Goal: Check status: Check status

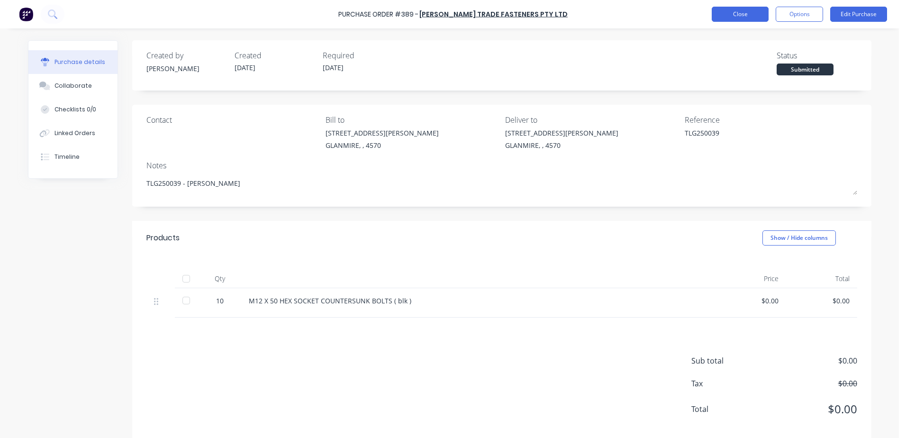
click at [737, 15] on button "Close" at bounding box center [740, 14] width 57 height 15
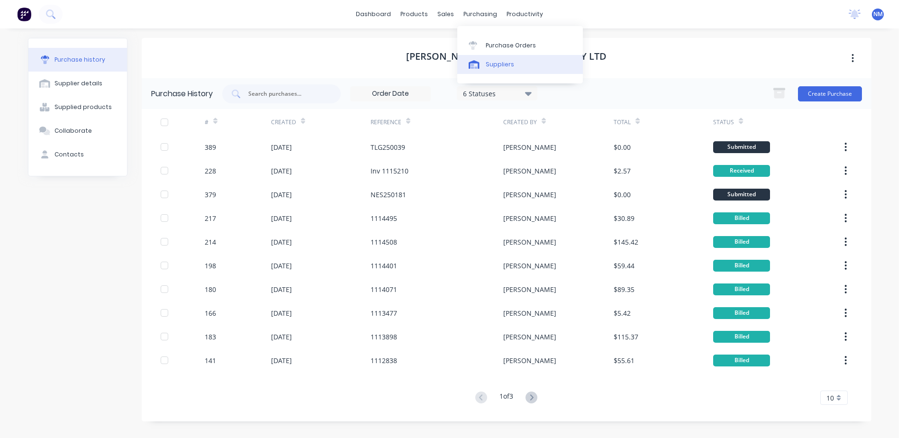
click at [491, 62] on div "Suppliers" at bounding box center [500, 64] width 28 height 9
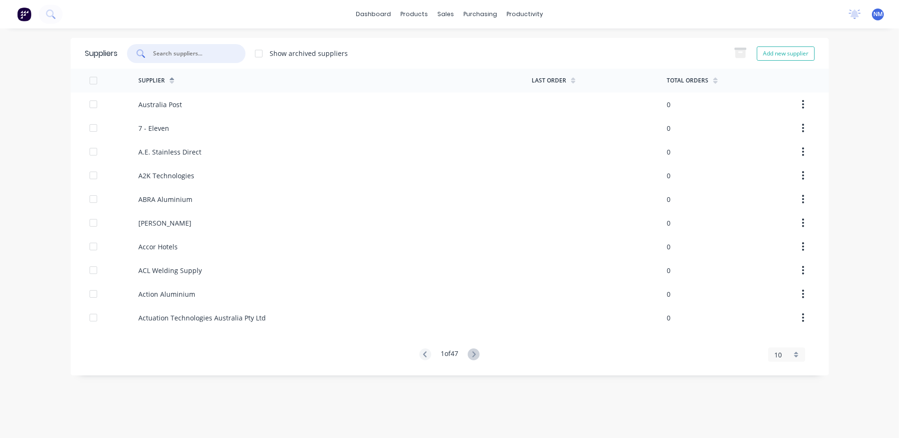
click at [195, 54] on input "text" at bounding box center [191, 53] width 79 height 9
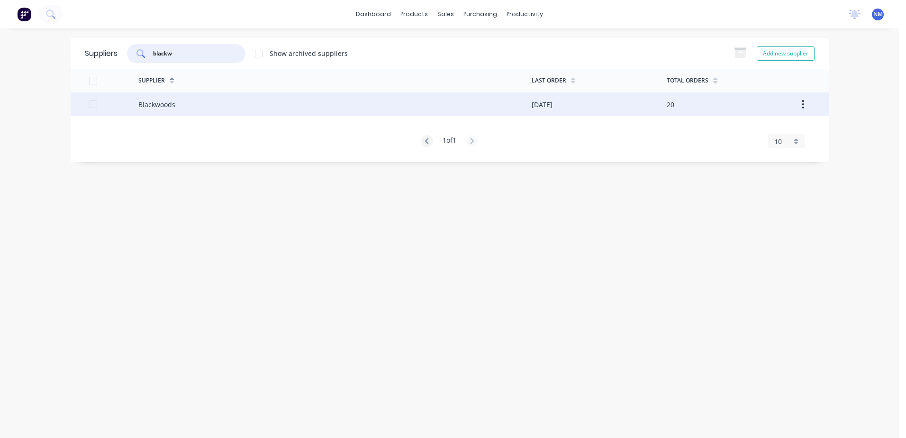
type input "blackw"
click at [208, 103] on div "Blackwoods" at bounding box center [334, 104] width 393 height 24
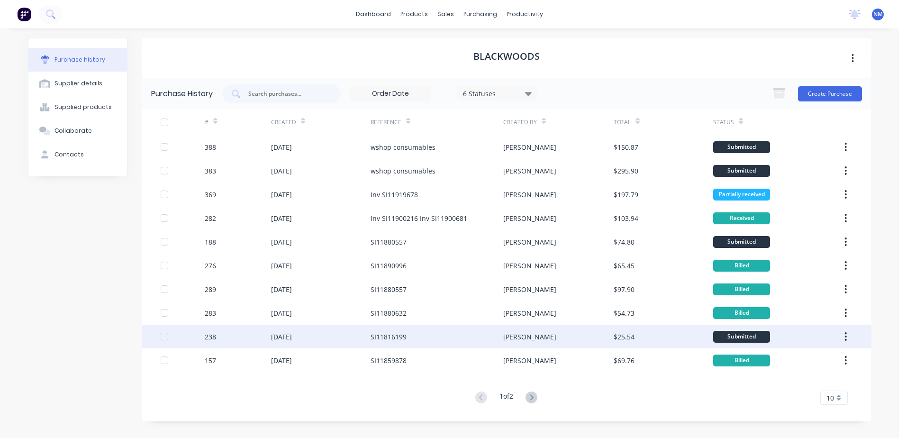
click at [410, 340] on div "SI11816199" at bounding box center [437, 337] width 133 height 24
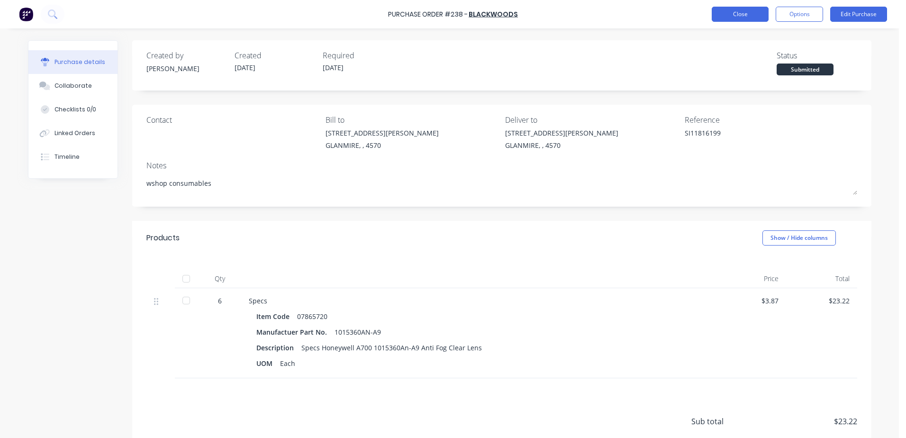
click at [729, 21] on button "Close" at bounding box center [740, 14] width 57 height 15
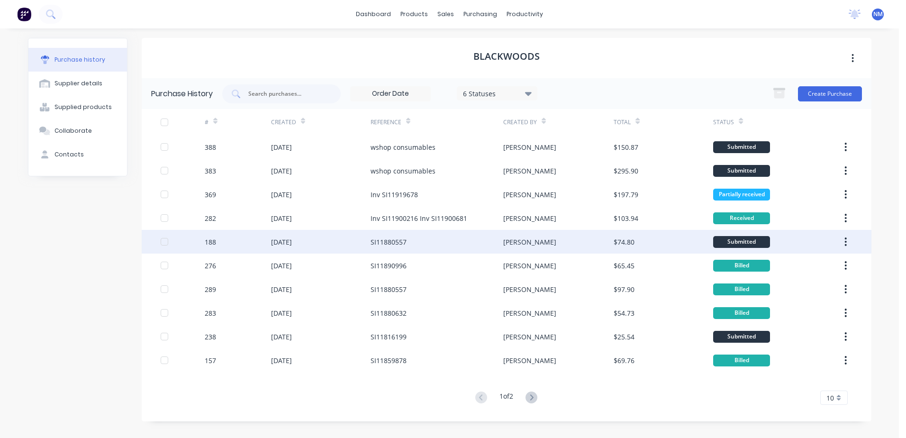
click at [379, 237] on div "SI11880557" at bounding box center [389, 242] width 36 height 10
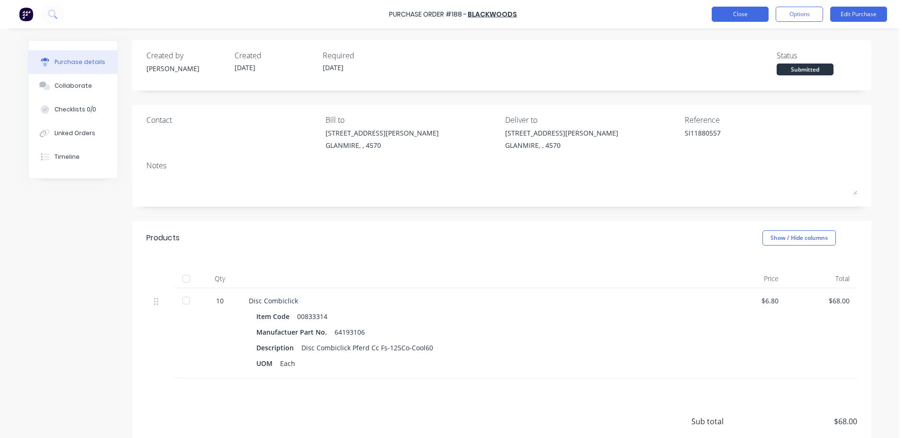
click at [720, 14] on button "Close" at bounding box center [740, 14] width 57 height 15
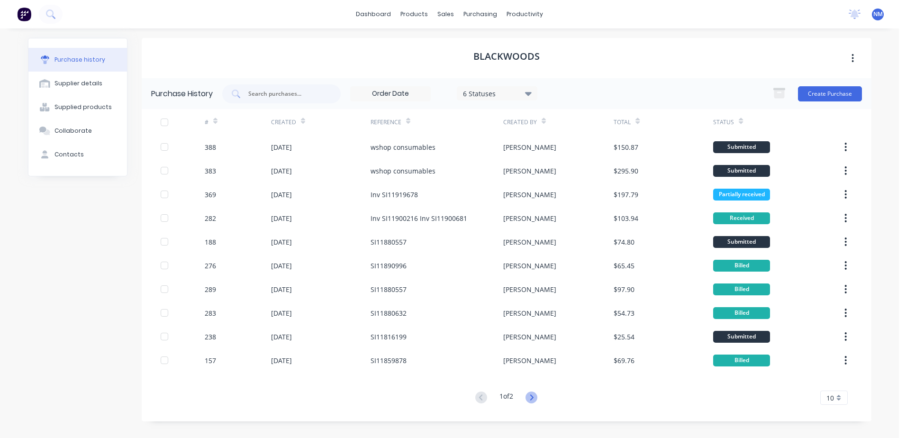
click at [535, 392] on icon at bounding box center [532, 398] width 12 height 12
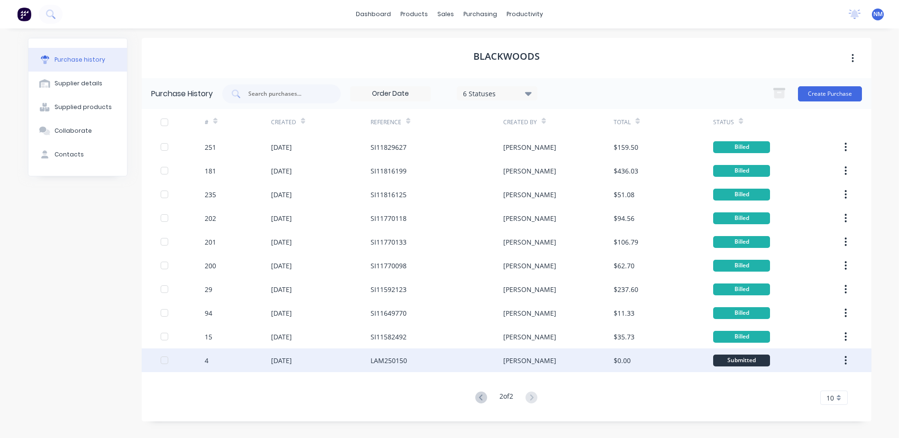
click at [410, 365] on div "LAM250150" at bounding box center [437, 360] width 133 height 24
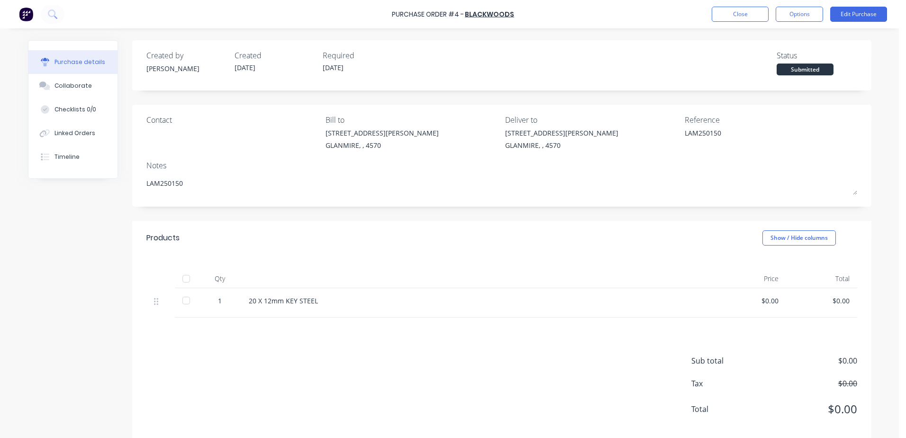
click at [182, 304] on div at bounding box center [186, 300] width 19 height 19
click at [751, 18] on button "Close" at bounding box center [740, 14] width 57 height 15
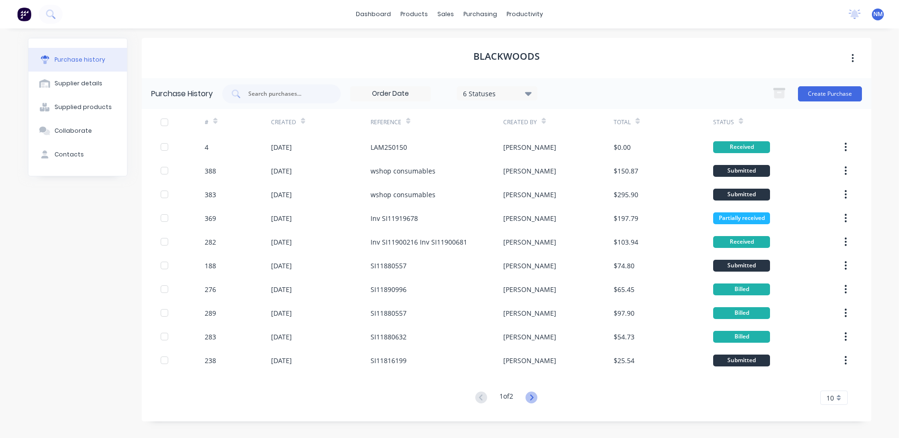
click at [531, 397] on icon at bounding box center [532, 398] width 12 height 12
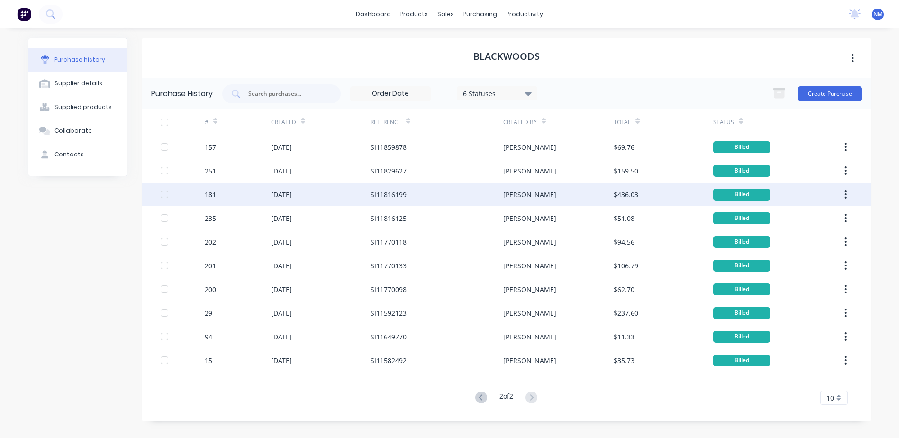
click at [460, 192] on div "SI11816199" at bounding box center [437, 195] width 133 height 24
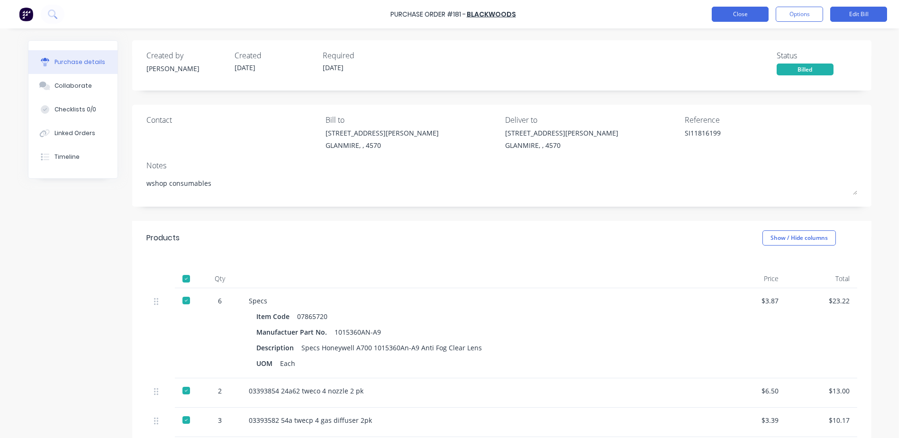
click at [735, 9] on button "Close" at bounding box center [740, 14] width 57 height 15
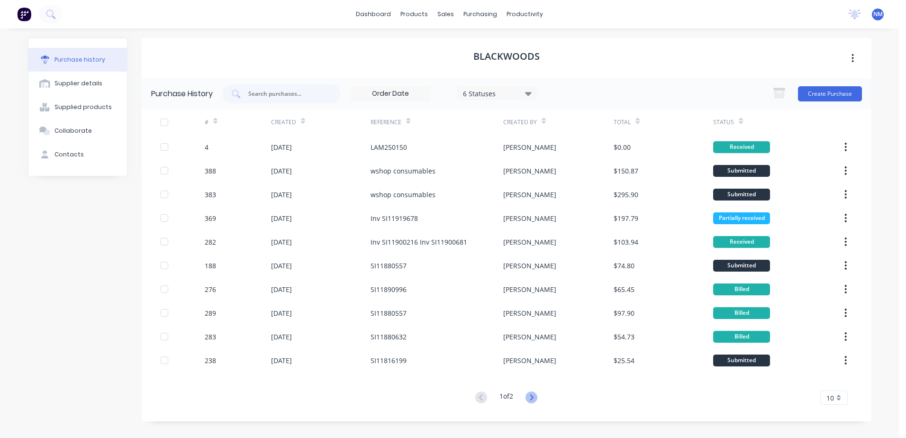
click at [535, 400] on icon at bounding box center [532, 398] width 12 height 12
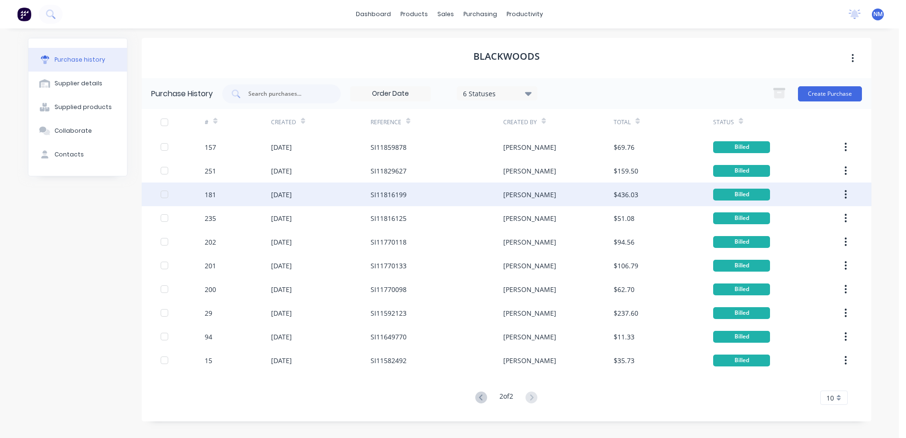
click at [402, 199] on div "SI11816199" at bounding box center [389, 195] width 36 height 10
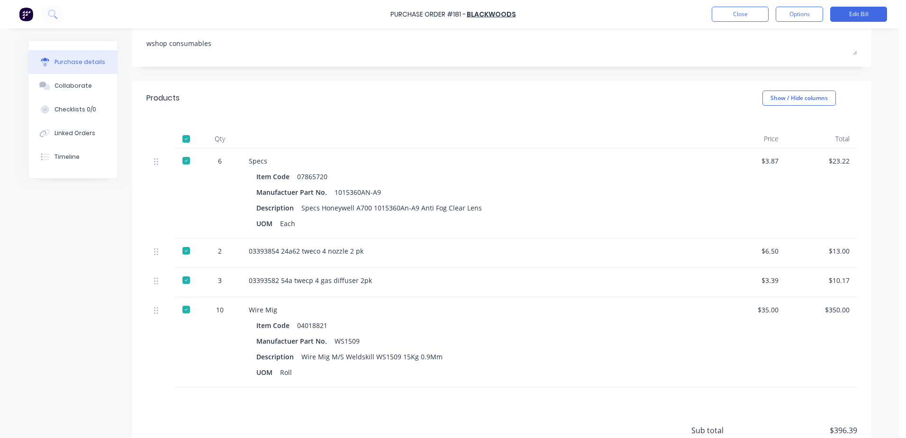
scroll to position [35, 0]
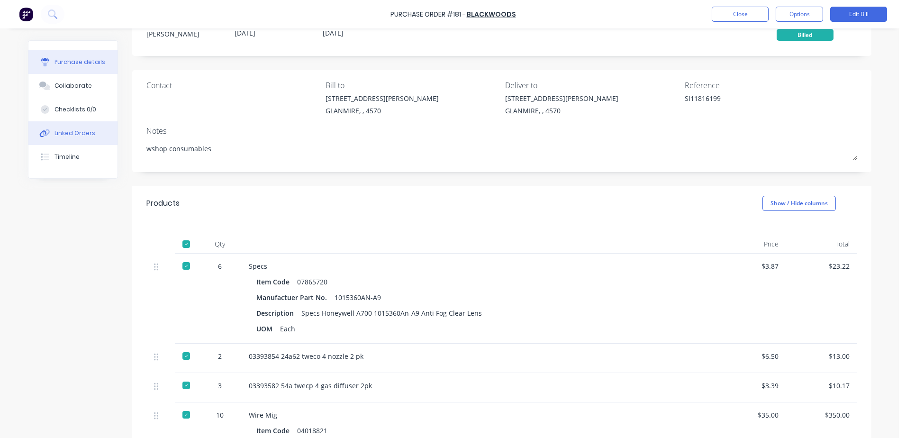
click at [86, 134] on div "Linked Orders" at bounding box center [75, 133] width 41 height 9
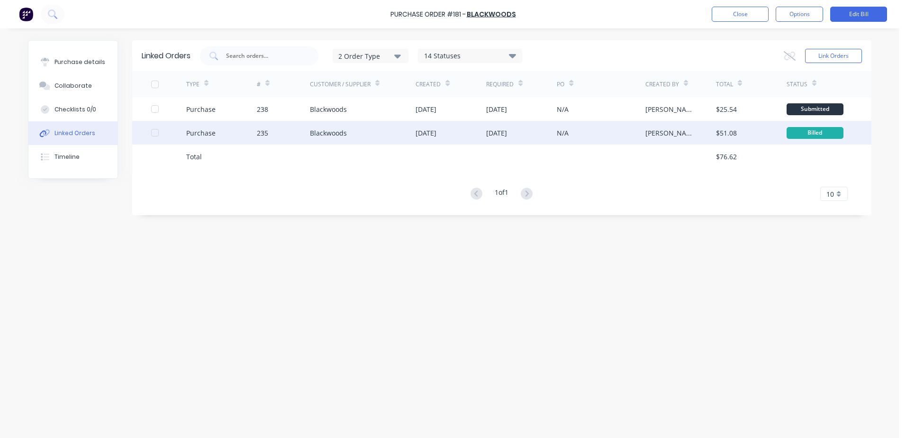
click at [377, 140] on div "Blackwoods" at bounding box center [363, 133] width 106 height 24
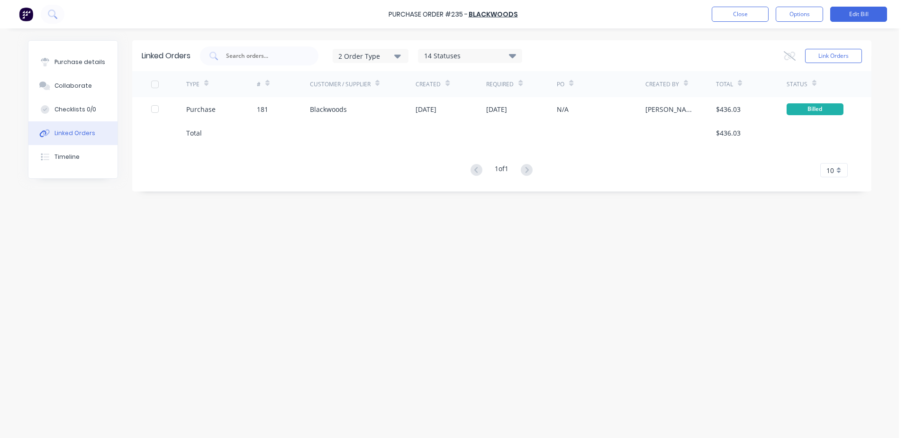
click at [82, 135] on div "Linked Orders" at bounding box center [75, 133] width 41 height 9
click at [64, 63] on div "Purchase details" at bounding box center [80, 62] width 51 height 9
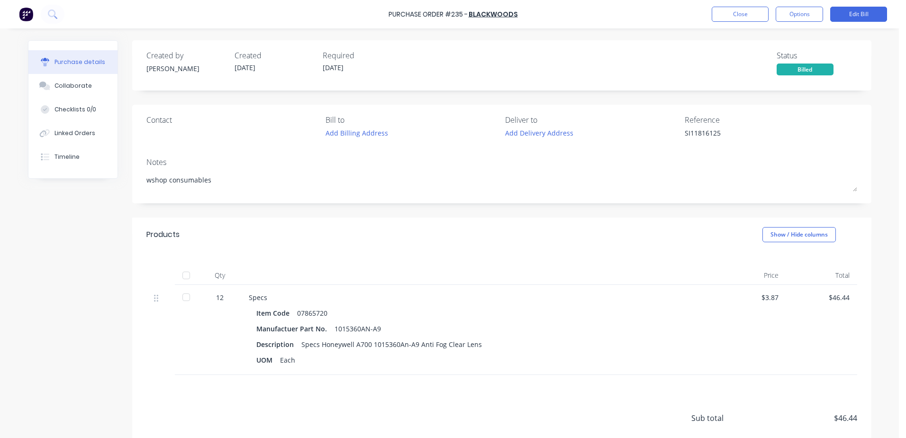
type textarea "x"
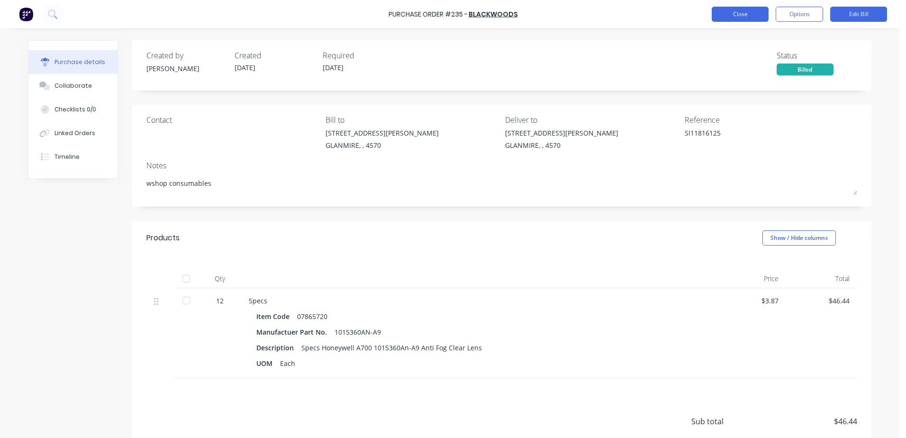
click at [718, 16] on button "Close" at bounding box center [740, 14] width 57 height 15
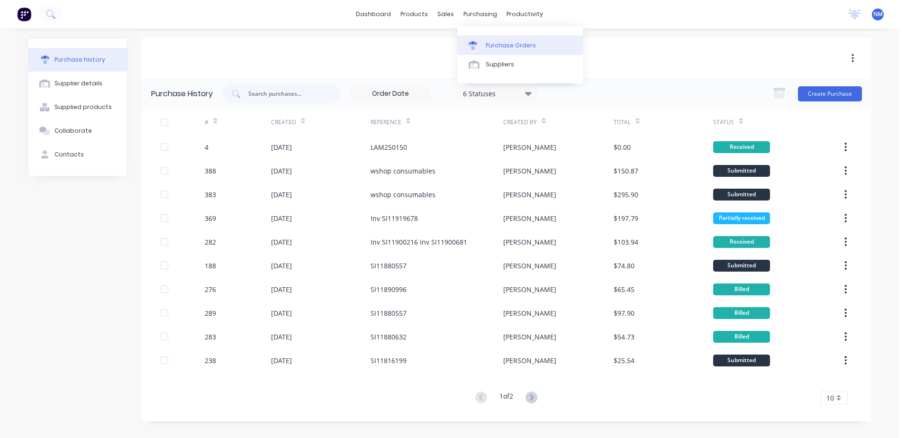
click at [493, 44] on div "Purchase Orders" at bounding box center [511, 45] width 50 height 9
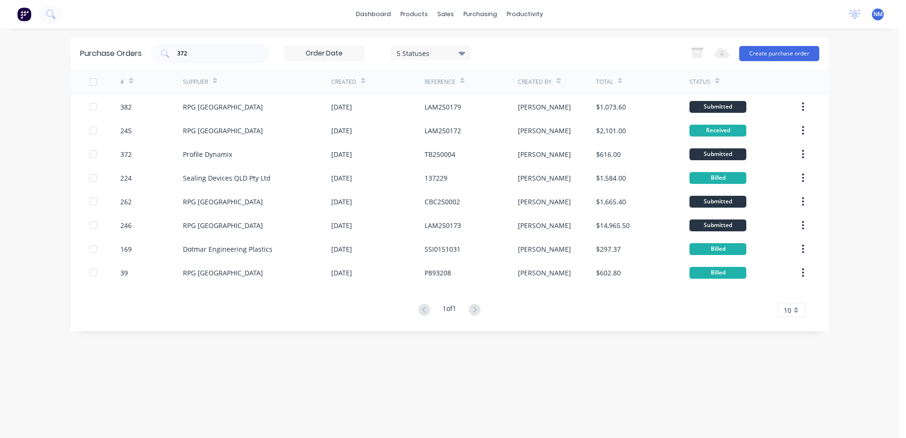
drag, startPoint x: 204, startPoint y: 52, endPoint x: 136, endPoint y: 67, distance: 70.4
click at [136, 66] on div "Purchase Orders 372 5 Statuses 5 Statuses Export to Excel (XLSX) Create purchas…" at bounding box center [450, 53] width 758 height 31
type input "235"
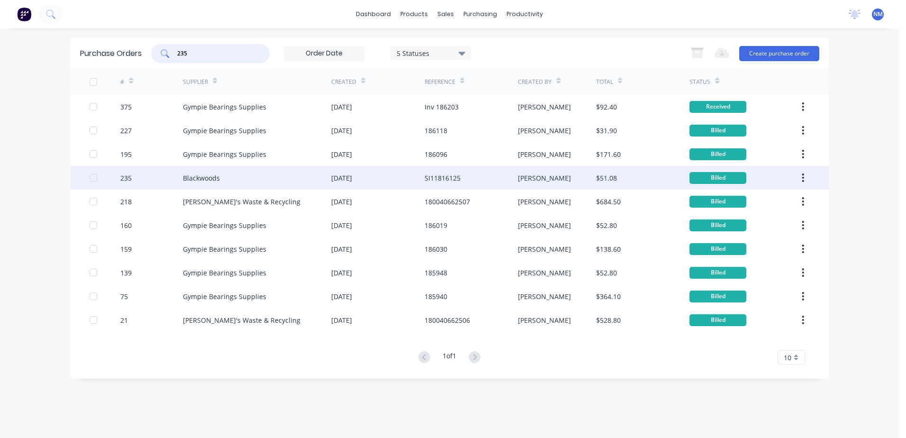
click at [400, 178] on div "[DATE]" at bounding box center [377, 178] width 93 height 24
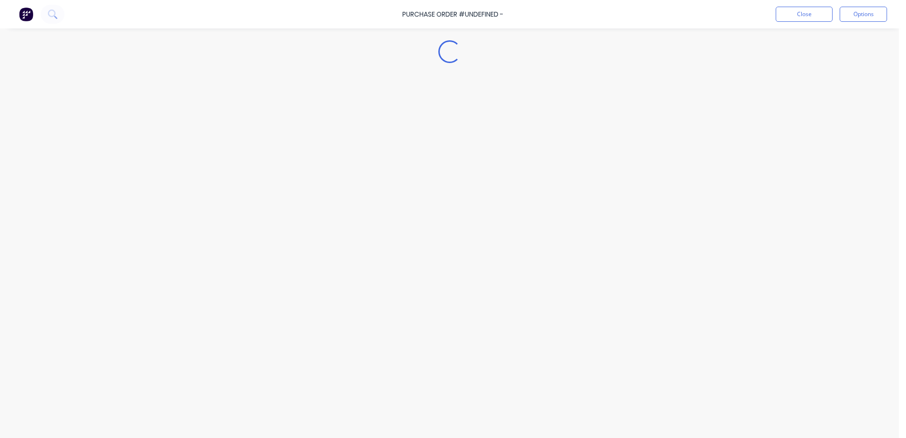
type textarea "x"
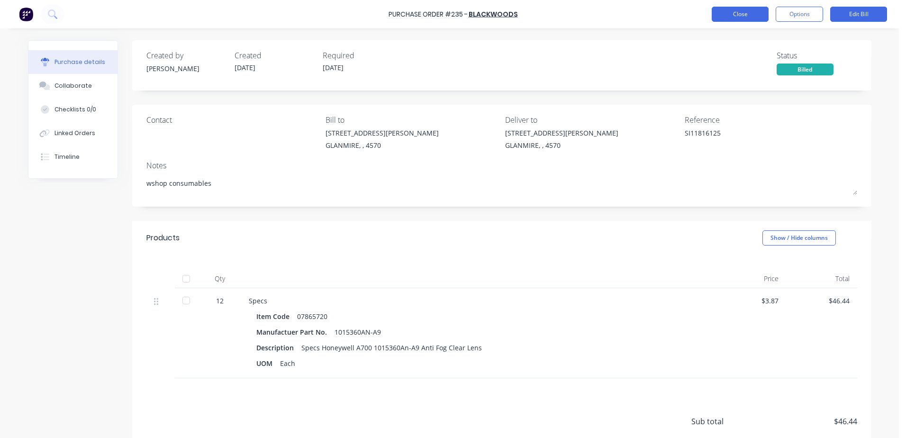
click at [724, 14] on button "Close" at bounding box center [740, 14] width 57 height 15
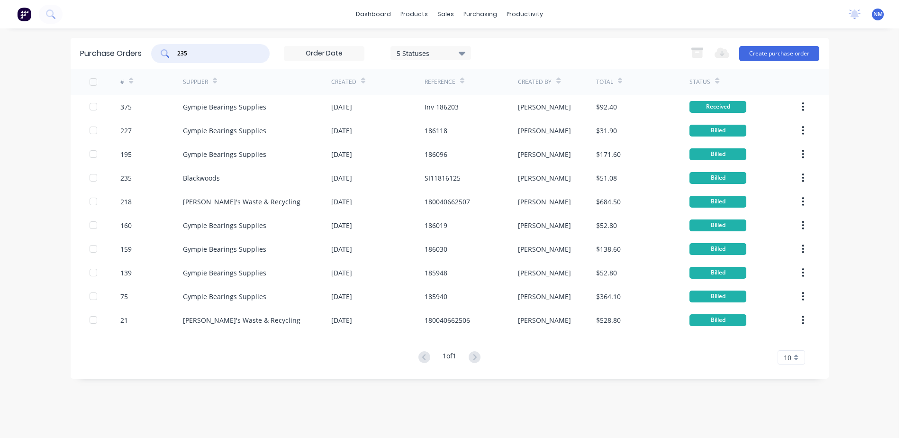
drag, startPoint x: 189, startPoint y: 50, endPoint x: 129, endPoint y: 55, distance: 60.4
click at [129, 55] on div "Purchase Orders 235 5 Statuses 5 Statuses Export to Excel (XLSX) Create purchas…" at bounding box center [450, 53] width 758 height 31
type input "238"
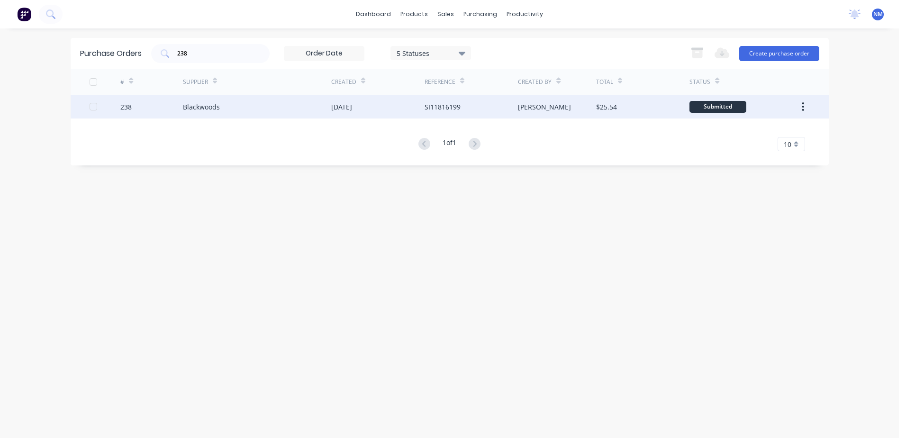
click at [254, 108] on div "Blackwoods" at bounding box center [257, 107] width 148 height 24
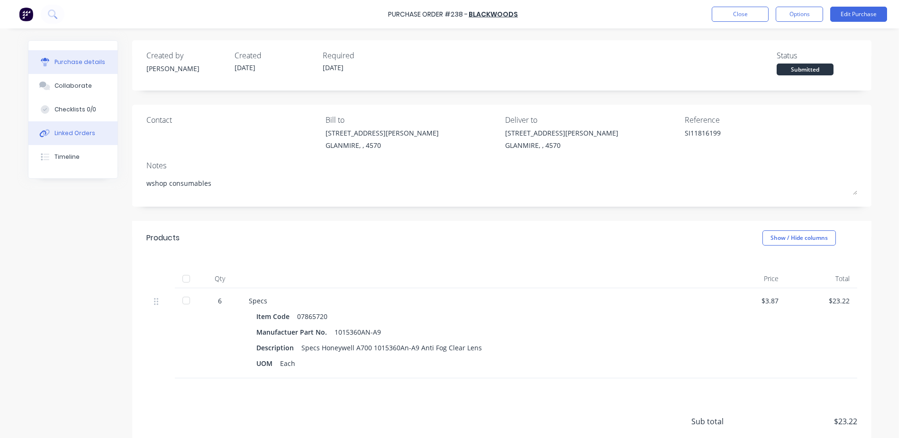
click at [64, 132] on div "Linked Orders" at bounding box center [75, 133] width 41 height 9
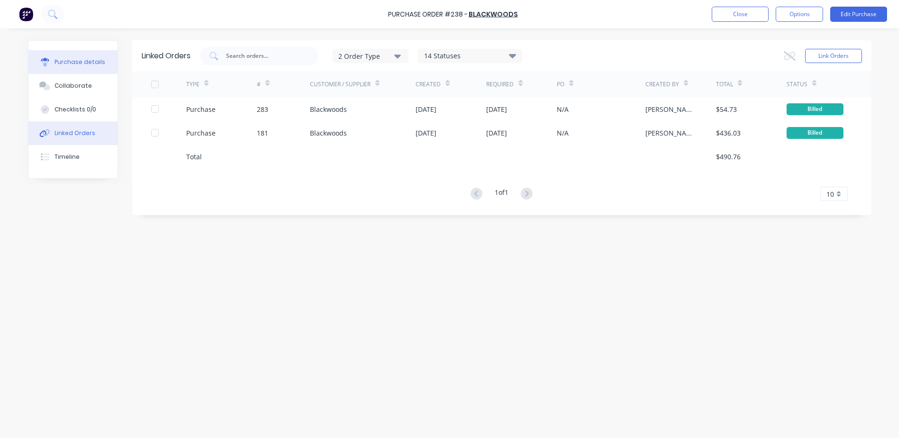
click at [77, 59] on div "Purchase details" at bounding box center [80, 62] width 51 height 9
type textarea "x"
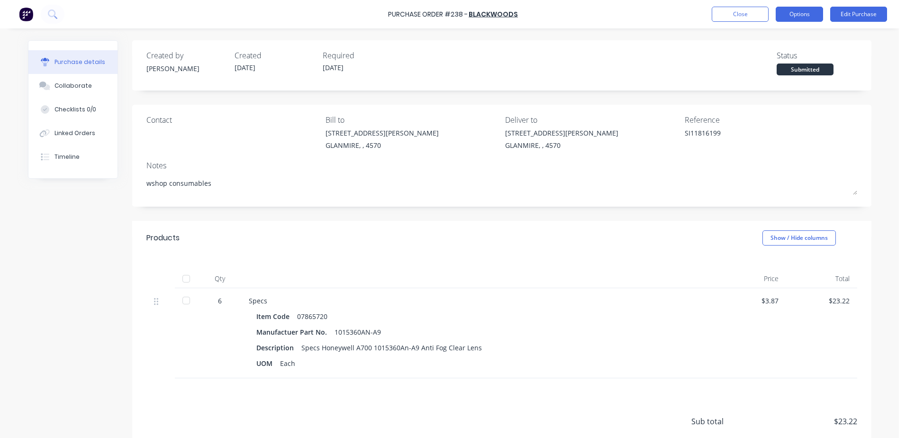
click at [792, 16] on button "Options" at bounding box center [799, 14] width 47 height 15
click at [716, 13] on button "Close" at bounding box center [740, 14] width 57 height 15
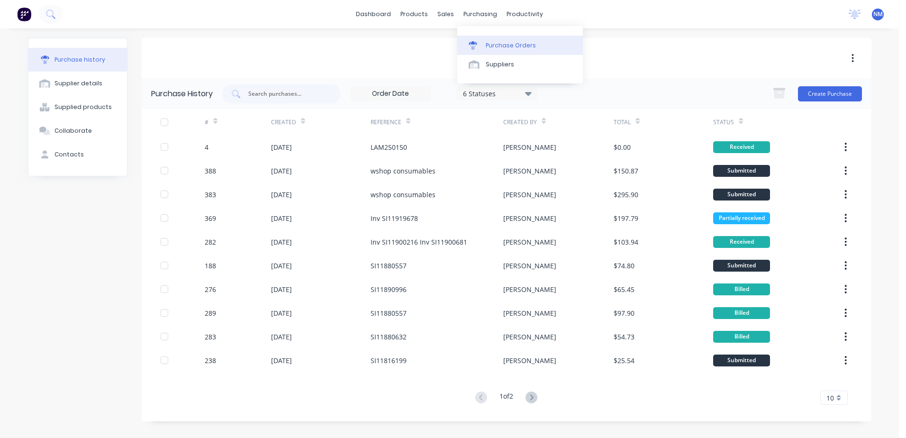
click at [507, 48] on div "Purchase Orders" at bounding box center [511, 45] width 50 height 9
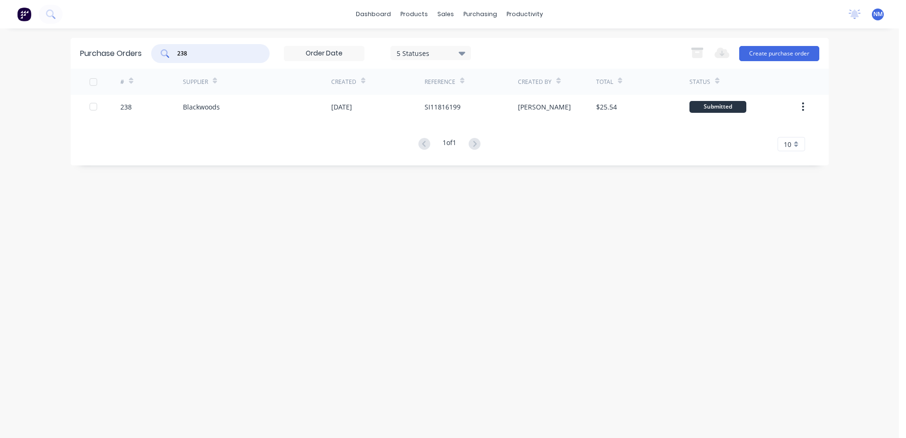
drag, startPoint x: 193, startPoint y: 58, endPoint x: 131, endPoint y: 66, distance: 62.7
click at [132, 66] on div "Purchase Orders 238 5 Statuses 5 Statuses Export to Excel (XLSX) Create purchas…" at bounding box center [450, 53] width 758 height 31
type input "268"
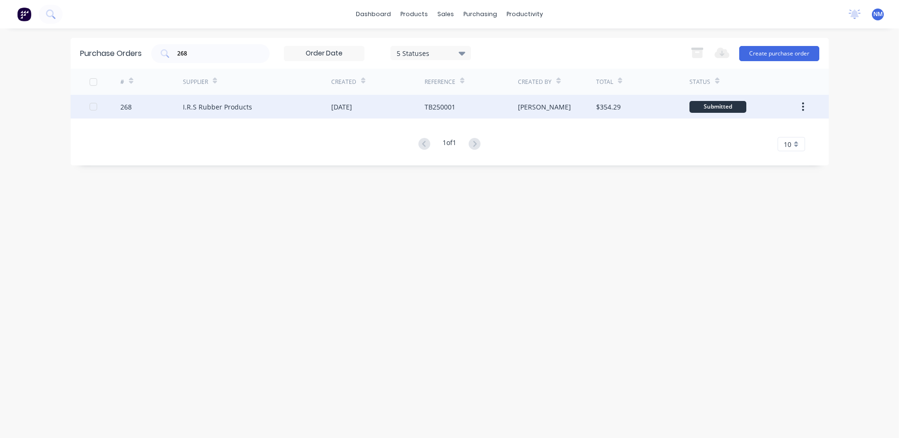
click at [485, 106] on div "TB250001" at bounding box center [471, 107] width 93 height 24
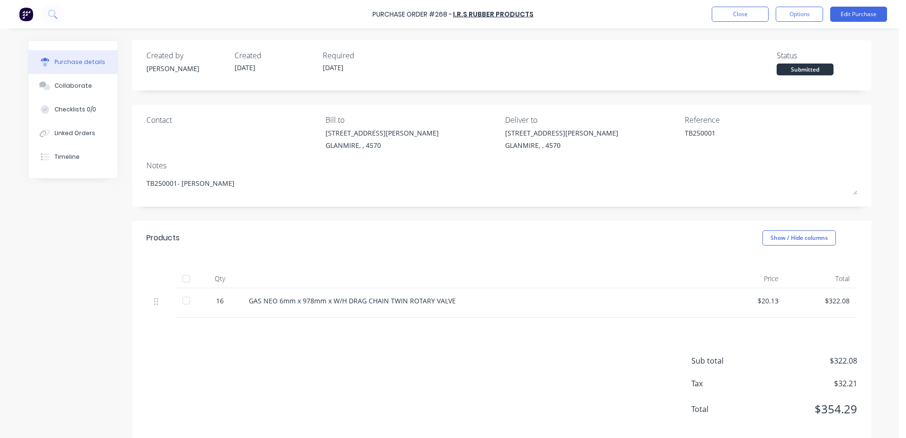
click at [183, 303] on div at bounding box center [186, 300] width 19 height 19
click at [854, 17] on button "Edit Purchase" at bounding box center [859, 14] width 57 height 15
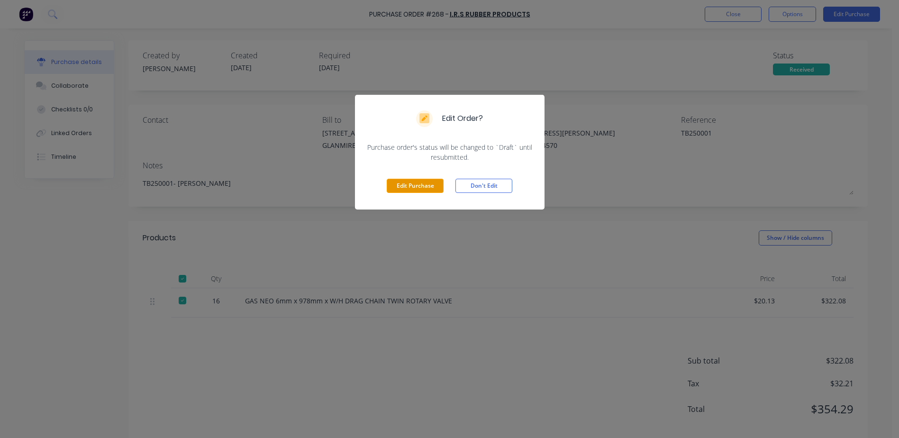
click at [420, 187] on button "Edit Purchase" at bounding box center [415, 186] width 57 height 14
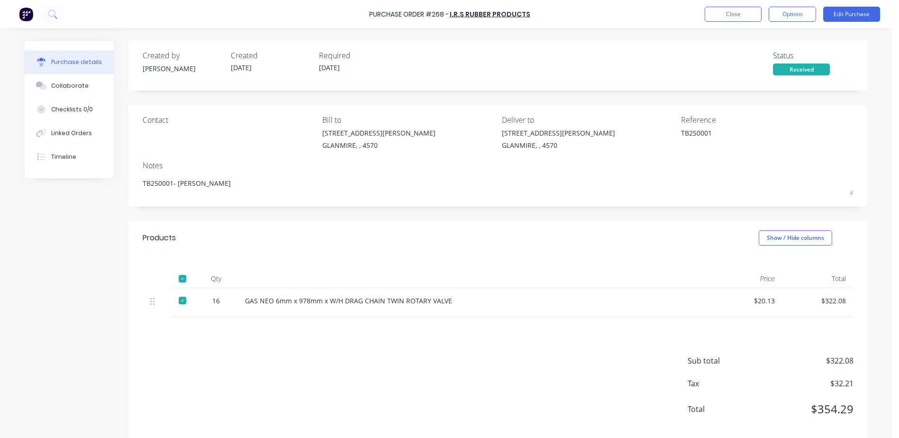
type textarea "x"
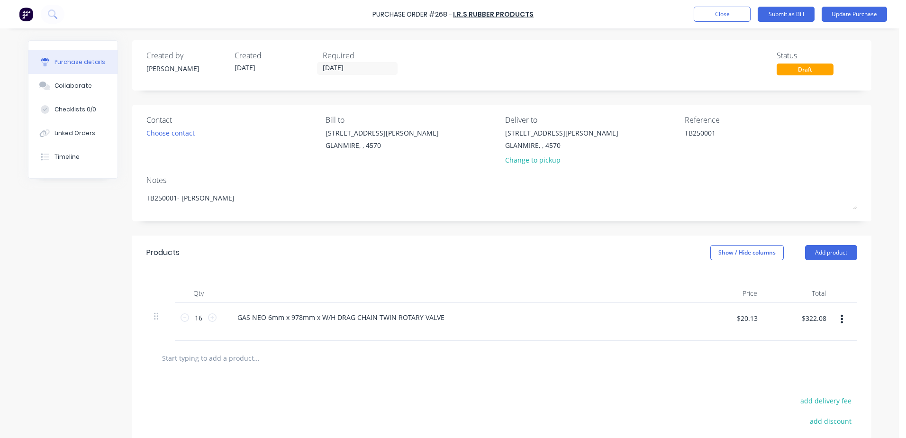
drag, startPoint x: 725, startPoint y: 131, endPoint x: 622, endPoint y: 144, distance: 103.7
click at [622, 144] on div "Contact Choose contact [PERSON_NAME] to [STREET_ADDRESS][PERSON_NAME] Deliver t…" at bounding box center [501, 141] width 711 height 55
type textarea "Inv INV680609"
type textarea "x"
type textarea "Inv INV680609"
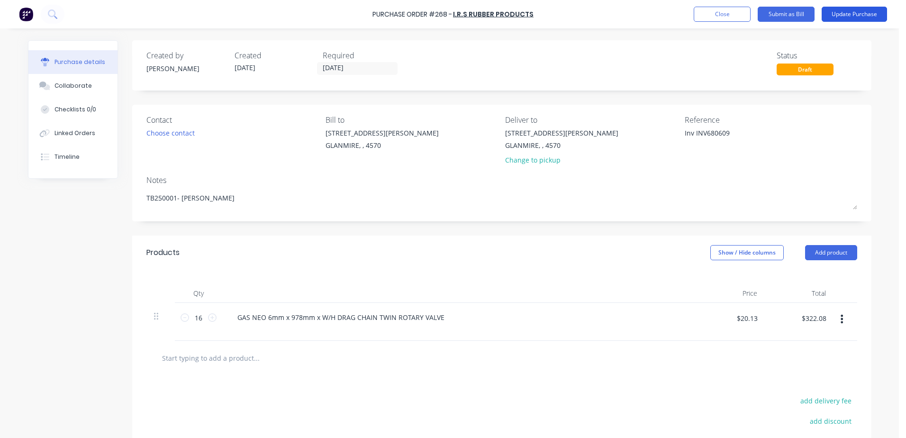
click at [854, 16] on button "Update Purchase" at bounding box center [854, 14] width 65 height 15
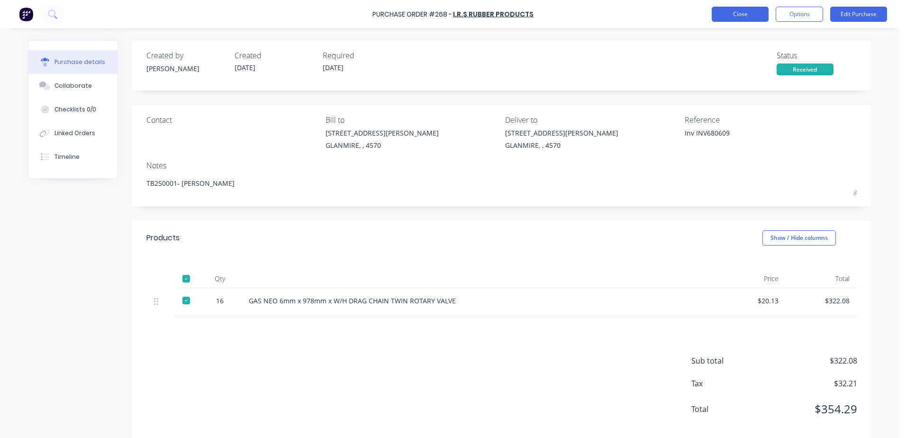
click at [734, 15] on button "Close" at bounding box center [740, 14] width 57 height 15
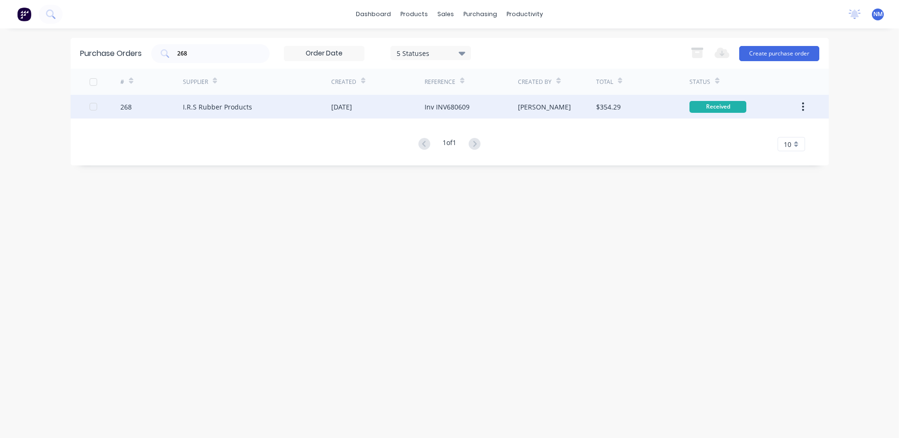
click at [246, 107] on div "I.R.S Rubber Products" at bounding box center [217, 107] width 69 height 10
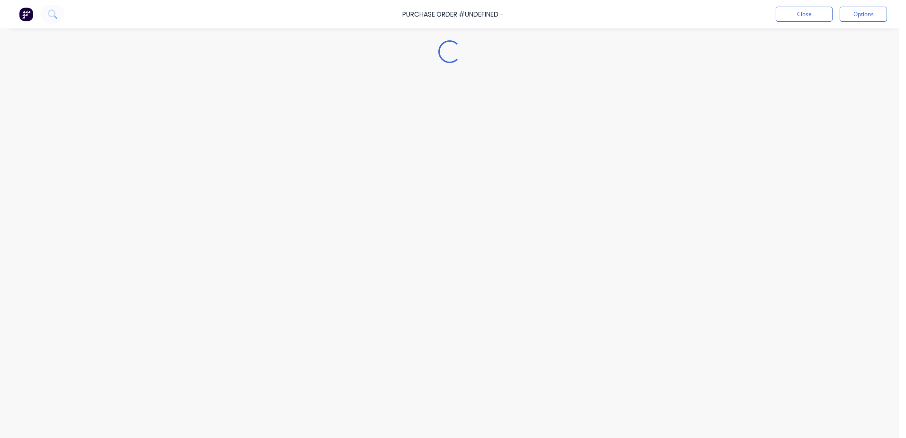
type textarea "x"
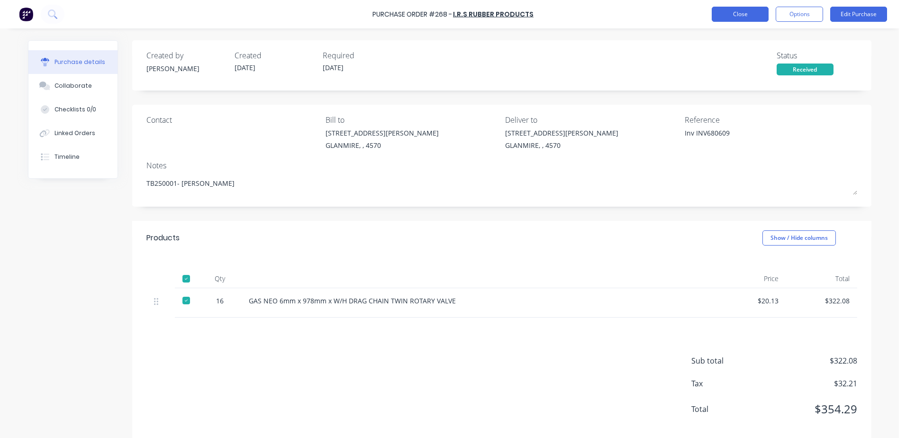
click at [740, 19] on button "Close" at bounding box center [740, 14] width 57 height 15
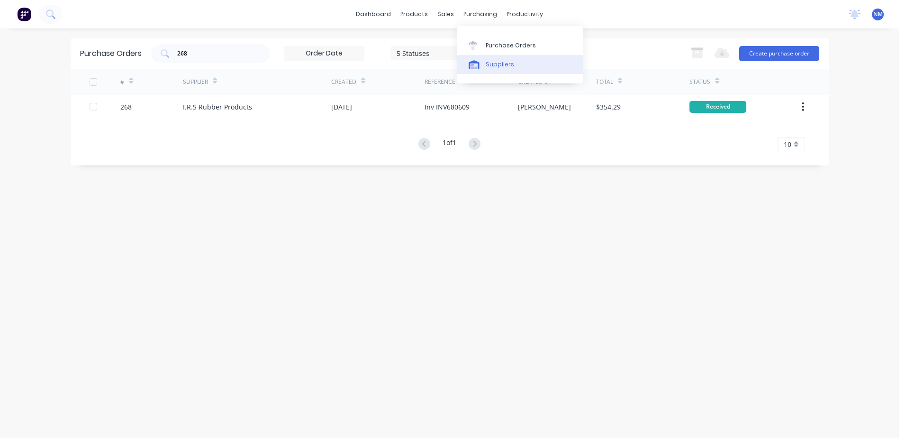
click at [495, 69] on link "Suppliers" at bounding box center [520, 64] width 126 height 19
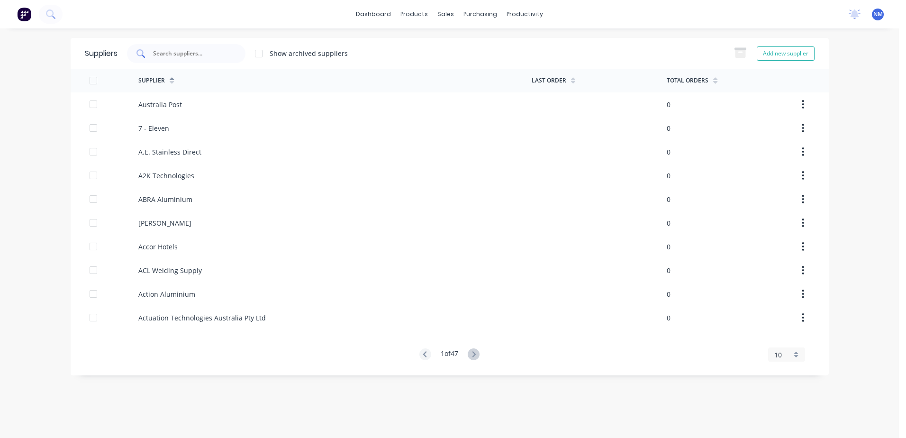
click at [186, 57] on input "text" at bounding box center [191, 53] width 79 height 9
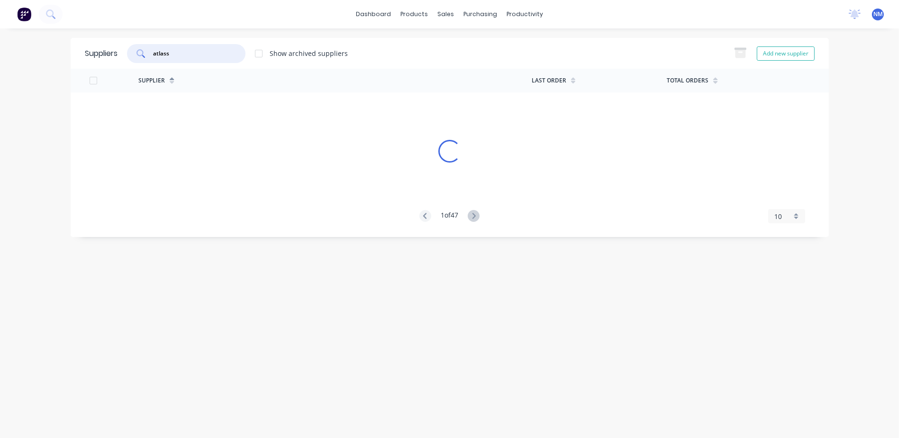
type input "atlass"
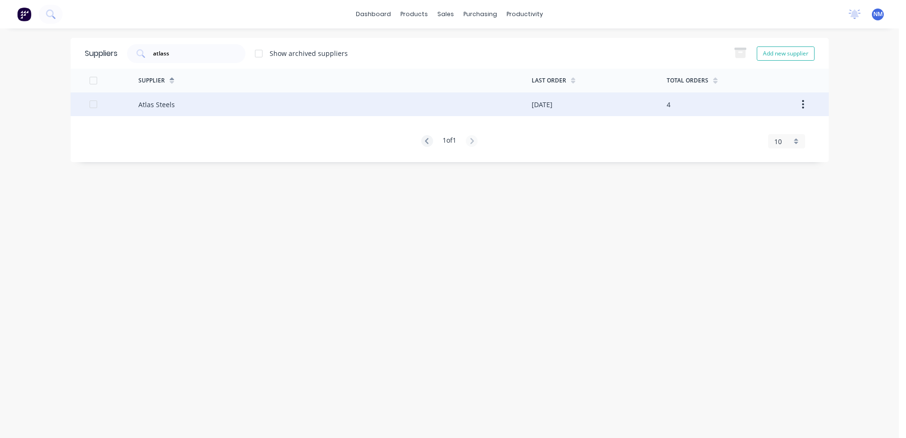
click at [225, 106] on div "Atlas Steels" at bounding box center [334, 104] width 393 height 24
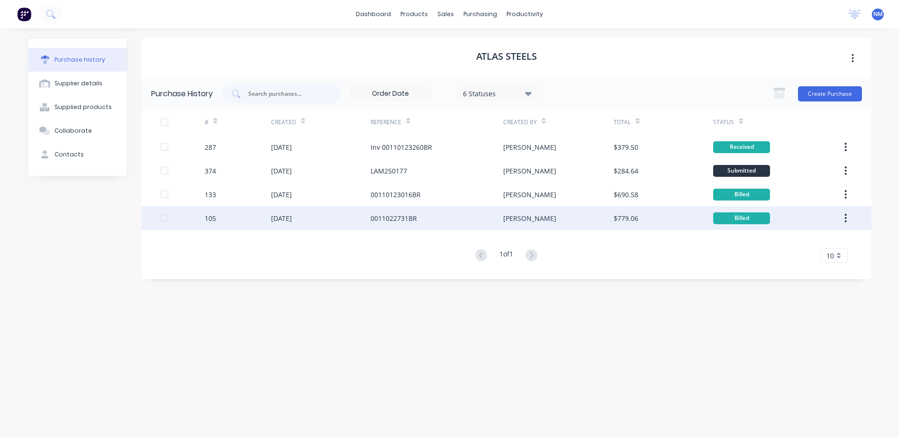
click at [382, 219] on div "0011022731BR" at bounding box center [394, 218] width 46 height 10
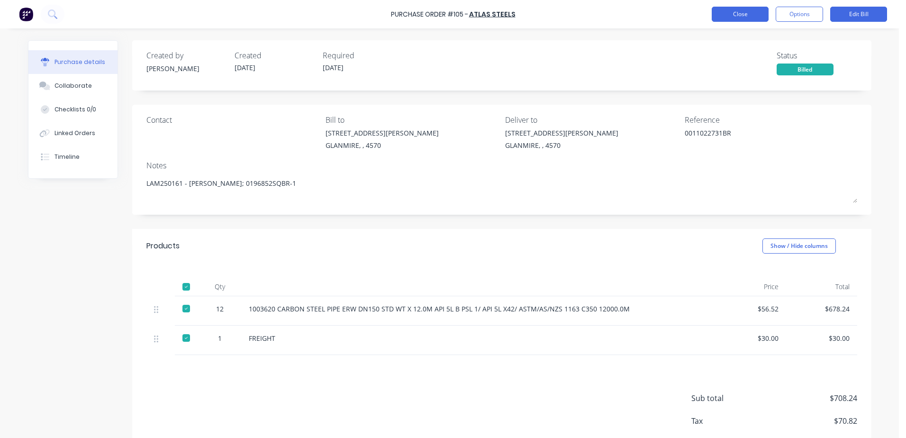
click at [721, 16] on button "Close" at bounding box center [740, 14] width 57 height 15
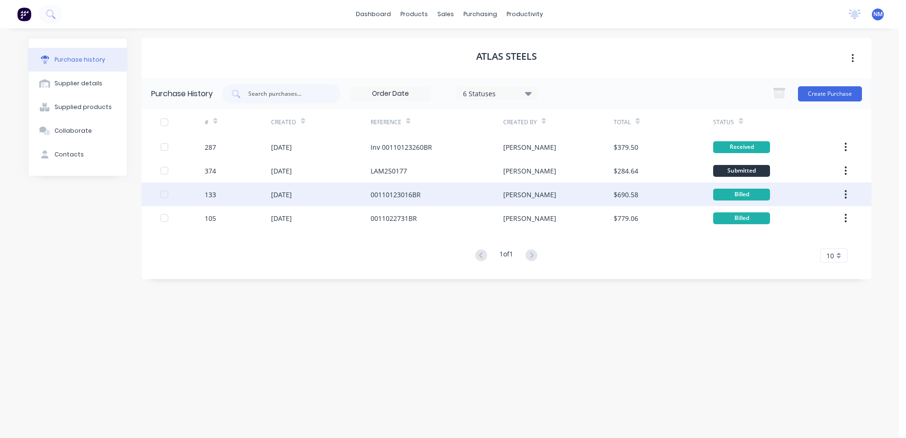
click at [373, 197] on div "00110123016BR" at bounding box center [396, 195] width 50 height 10
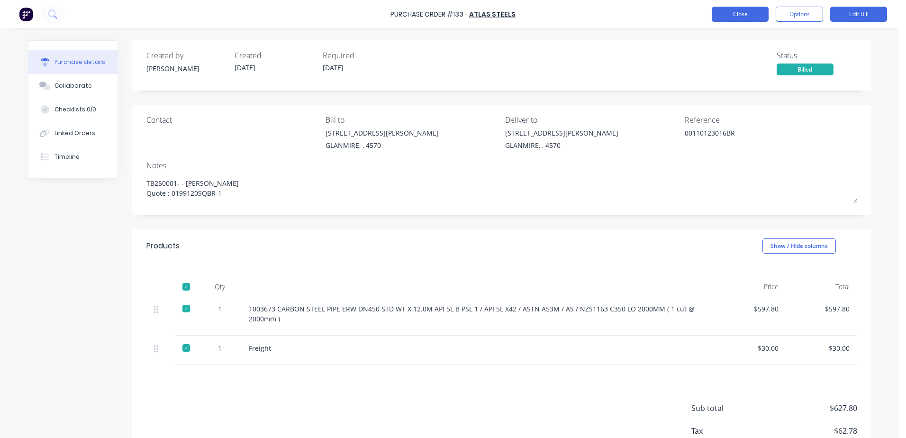
click at [746, 15] on button "Close" at bounding box center [740, 14] width 57 height 15
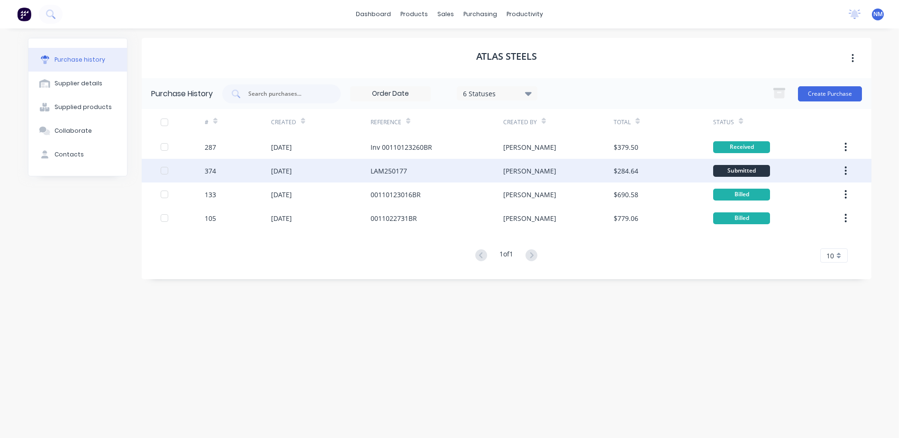
click at [384, 169] on div "LAM250177" at bounding box center [389, 171] width 37 height 10
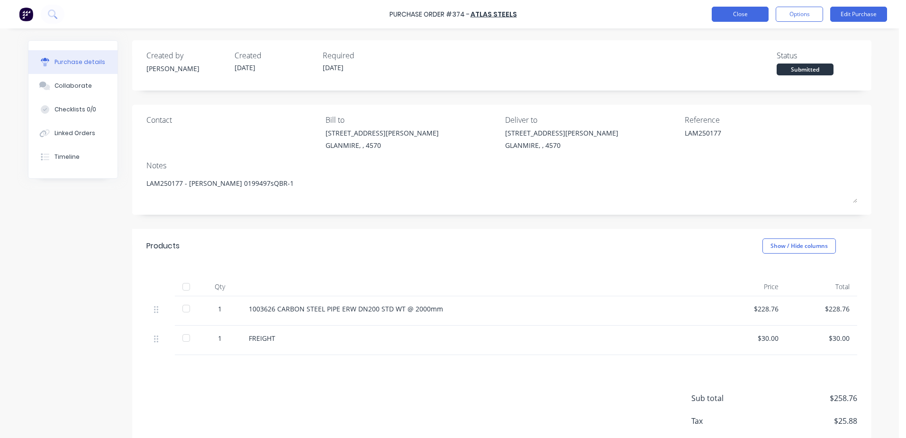
click at [722, 15] on button "Close" at bounding box center [740, 14] width 57 height 15
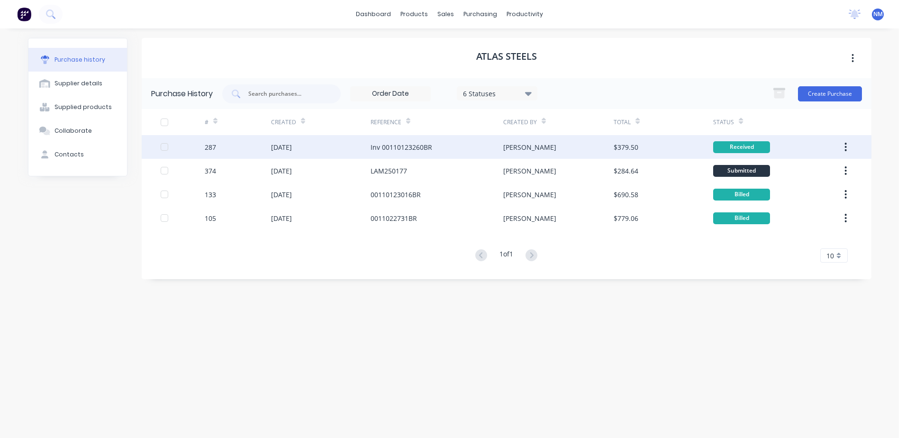
click at [387, 148] on div "Inv 00110123260BR" at bounding box center [402, 147] width 62 height 10
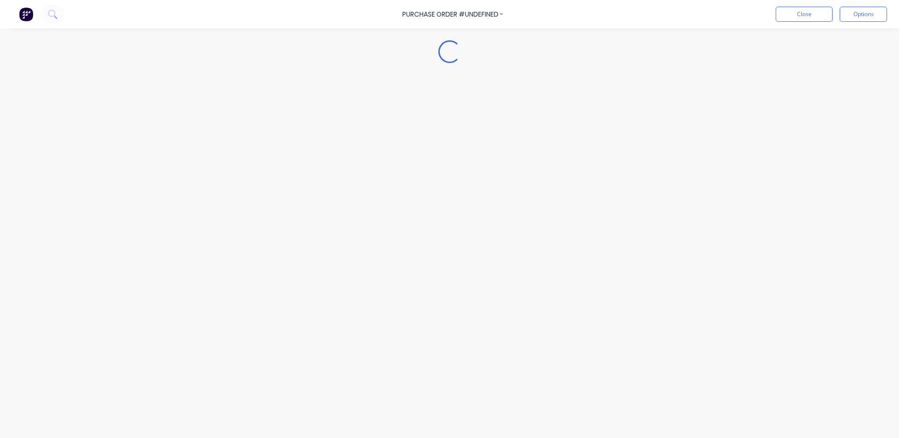
type textarea "x"
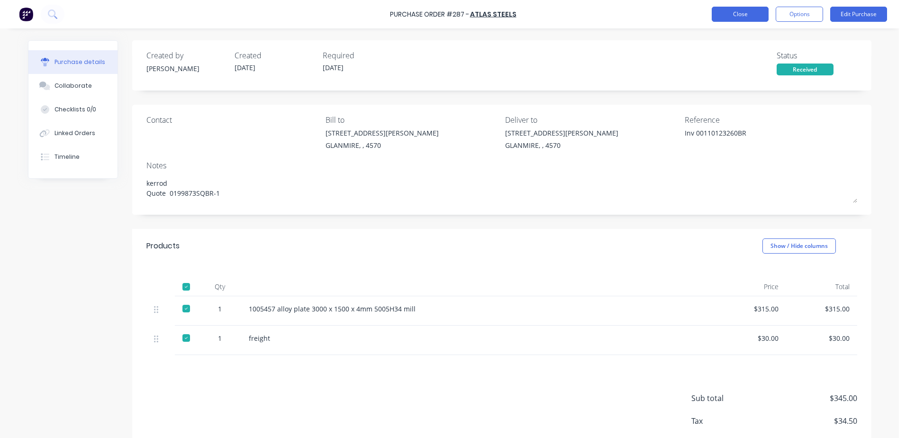
click at [730, 18] on button "Close" at bounding box center [740, 14] width 57 height 15
